Goal: Task Accomplishment & Management: Manage account settings

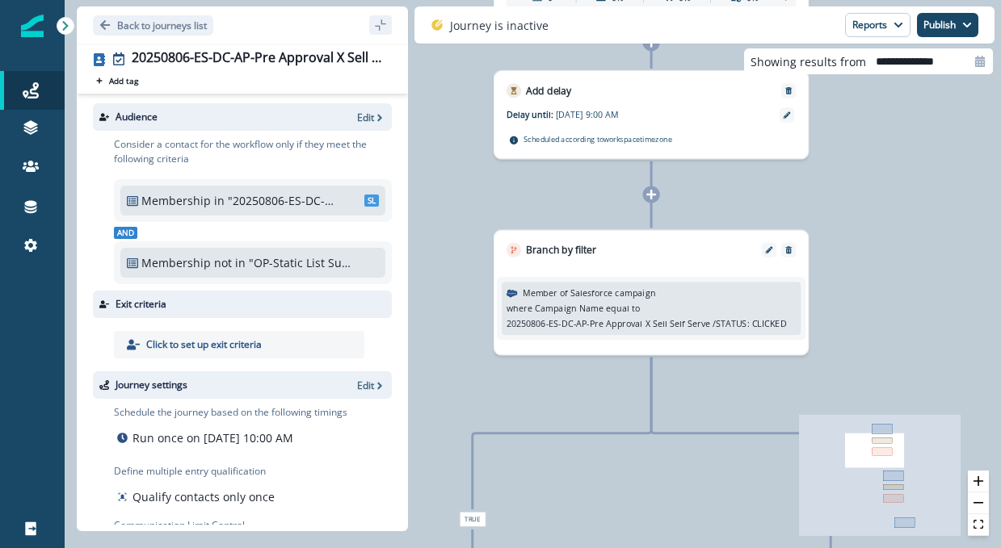
drag, startPoint x: 598, startPoint y: 103, endPoint x: 759, endPoint y: 224, distance: 201.9
click at [759, 224] on div "0 contact has entered the journey Send email Email asset changed, journey repor…" at bounding box center [533, 274] width 936 height 548
drag, startPoint x: 503, startPoint y: 326, endPoint x: 708, endPoint y: 321, distance: 204.4
click at [708, 321] on div "Member of Salesforce campaign where Campaign Name equal to 20250806-ES-DC-AP-Pr…" at bounding box center [652, 308] width 300 height 53
drag, startPoint x: 704, startPoint y: 323, endPoint x: 517, endPoint y: 320, distance: 186.6
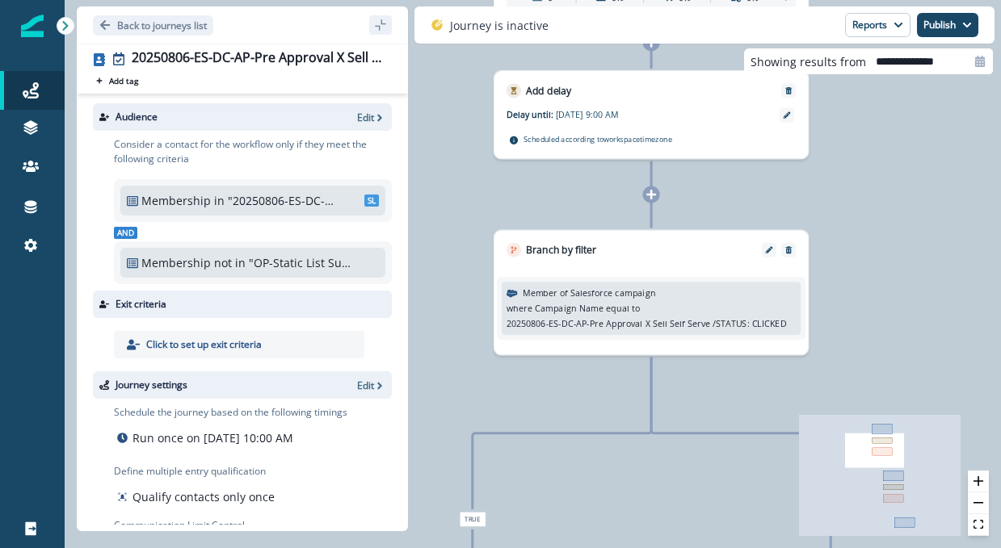
click at [517, 320] on p "20250806-ES-DC-AP-Pre Approval X Sell Self Serve /STATUS: CLICKED" at bounding box center [645, 323] width 279 height 13
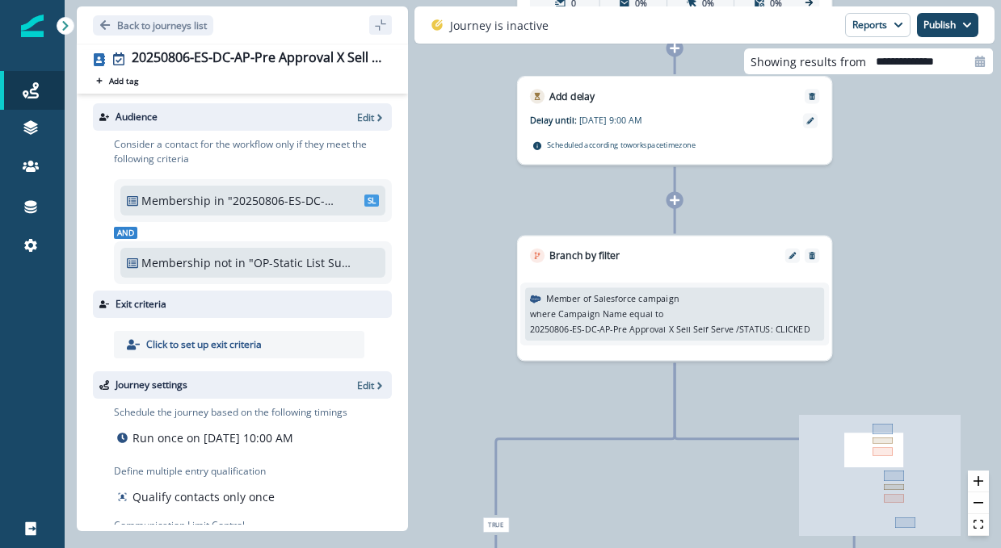
drag, startPoint x: 481, startPoint y: 328, endPoint x: 483, endPoint y: 337, distance: 9.0
click at [483, 337] on div "0 contact has entered the journey Send email Email asset changed, journey repor…" at bounding box center [533, 274] width 936 height 548
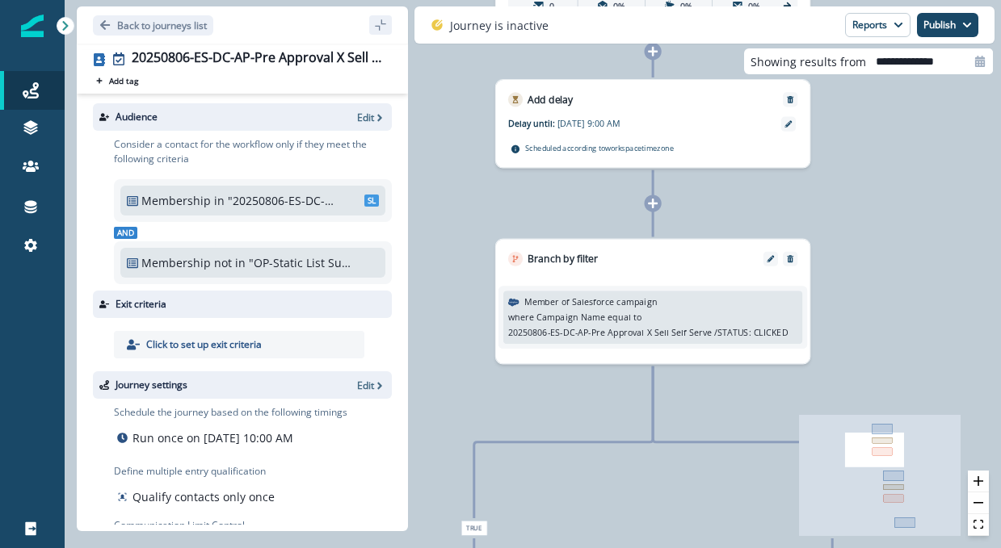
drag, startPoint x: 502, startPoint y: 335, endPoint x: 680, endPoint y: 334, distance: 177.7
click at [680, 334] on div "Member of Salesforce campaign where Campaign Name equal to 20250806-ES-DC-AP-Pr…" at bounding box center [653, 317] width 300 height 53
drag, startPoint x: 790, startPoint y: 334, endPoint x: 514, endPoint y: 332, distance: 276.2
click at [514, 332] on div "where Campaign Name equal to 20250806-ES-DC-AP-Pre Approval X Sell Self Serve /…" at bounding box center [652, 325] width 289 height 28
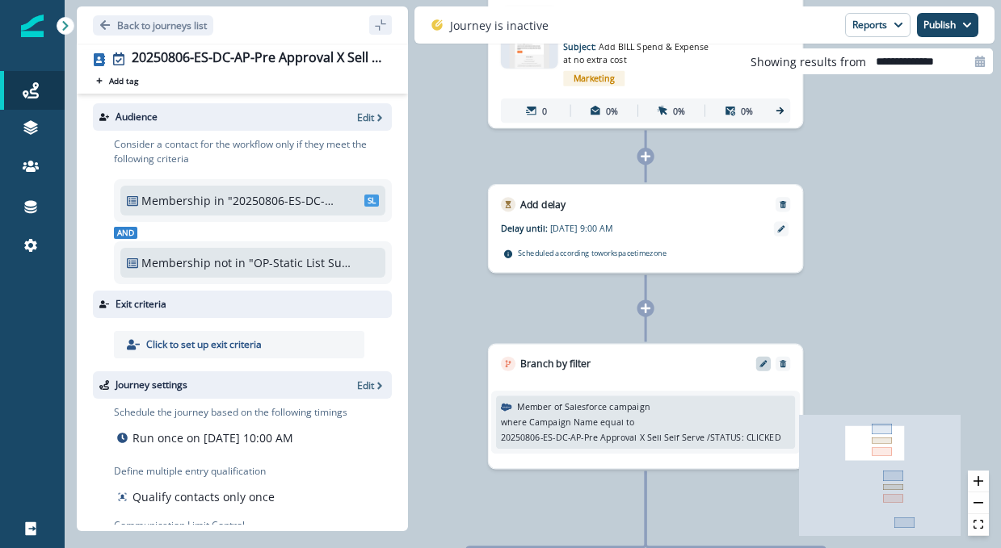
click at [764, 363] on icon "Edit" at bounding box center [762, 363] width 7 height 7
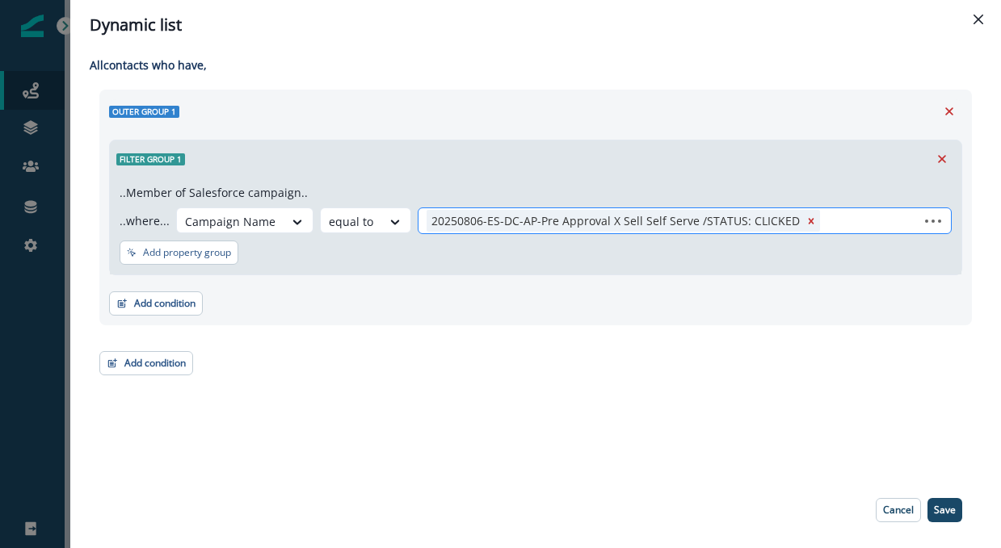
click at [748, 218] on div "20250806-ES-DC-AP-Pre Approval X Sell Self Serve /STATUS: CLICKED" at bounding box center [614, 221] width 376 height 22
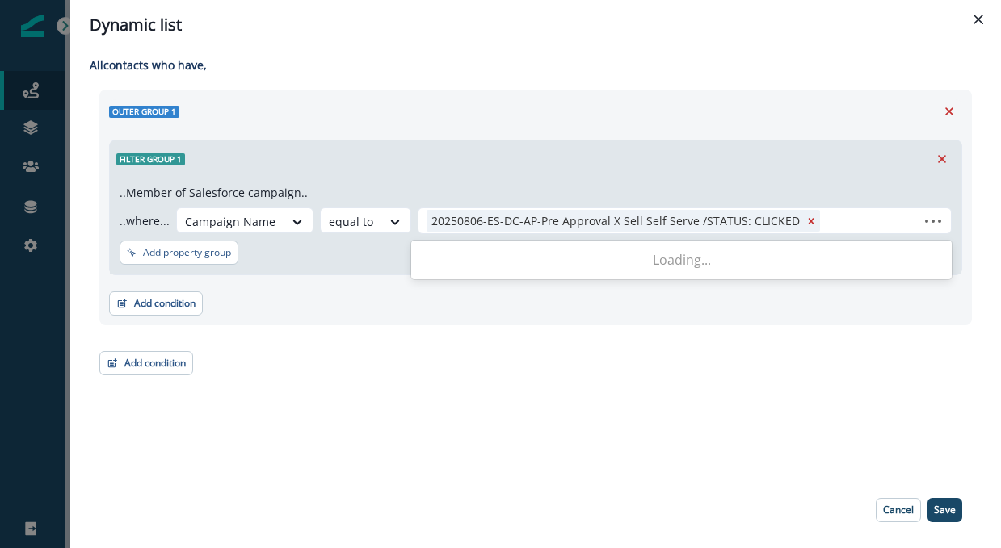
click at [671, 78] on div "All contact s who have, Outer group 1 Filter group 1 ..Member of Salesforce cam…" at bounding box center [535, 261] width 930 height 422
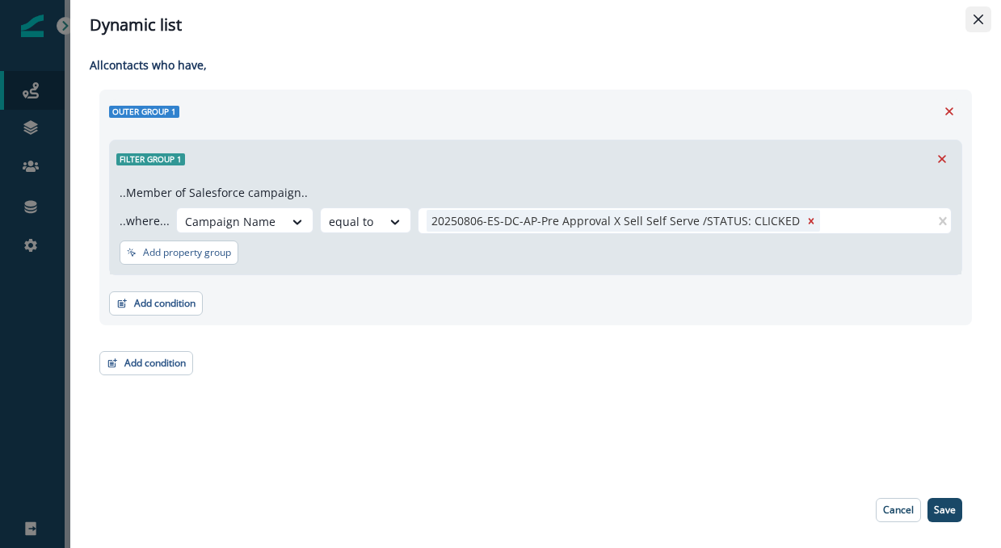
click at [971, 22] on button "Close" at bounding box center [978, 19] width 26 height 26
